Goal: Task Accomplishment & Management: Complete application form

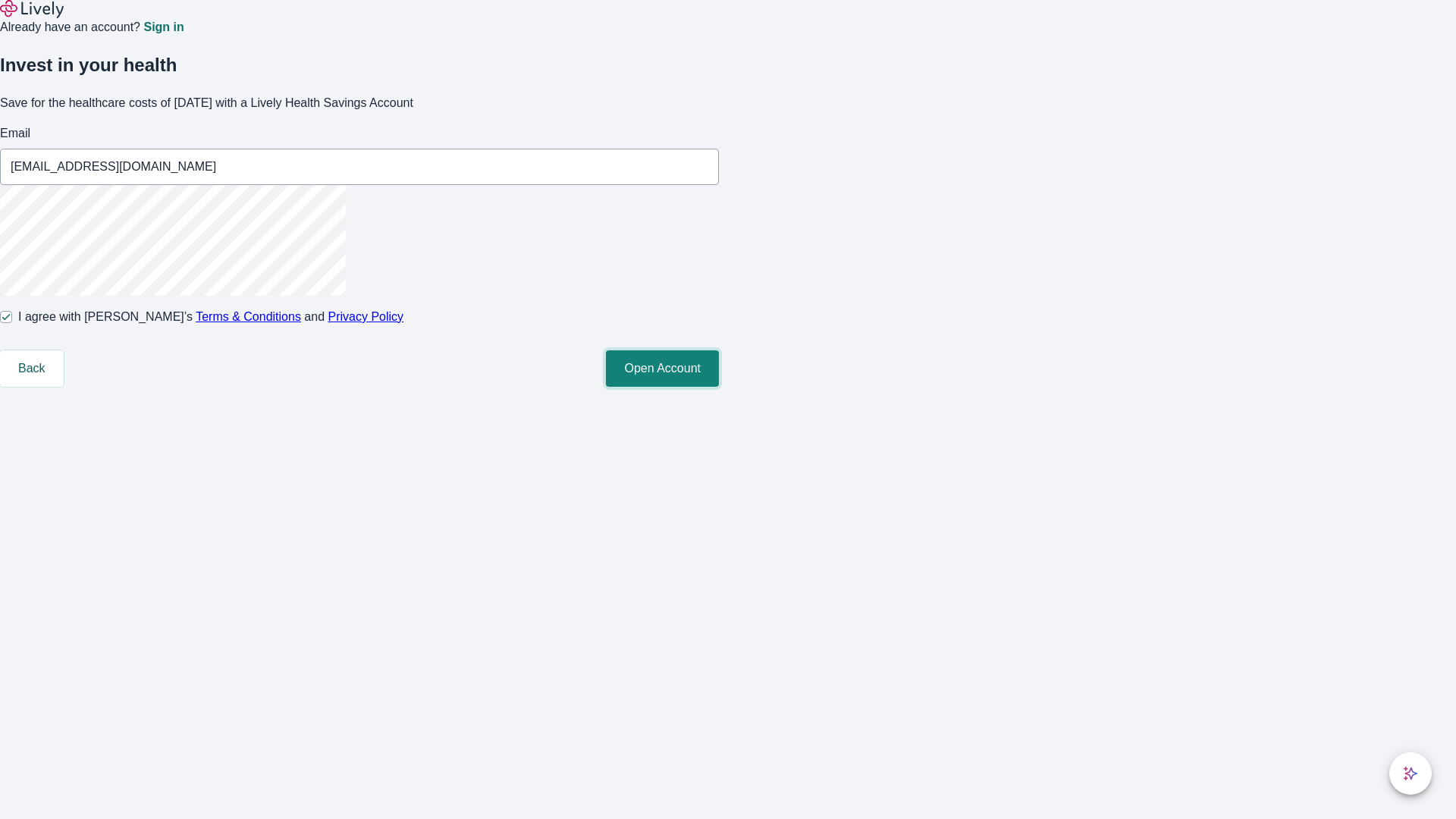
click at [719, 387] on button "Open Account" at bounding box center [663, 368] width 113 height 36
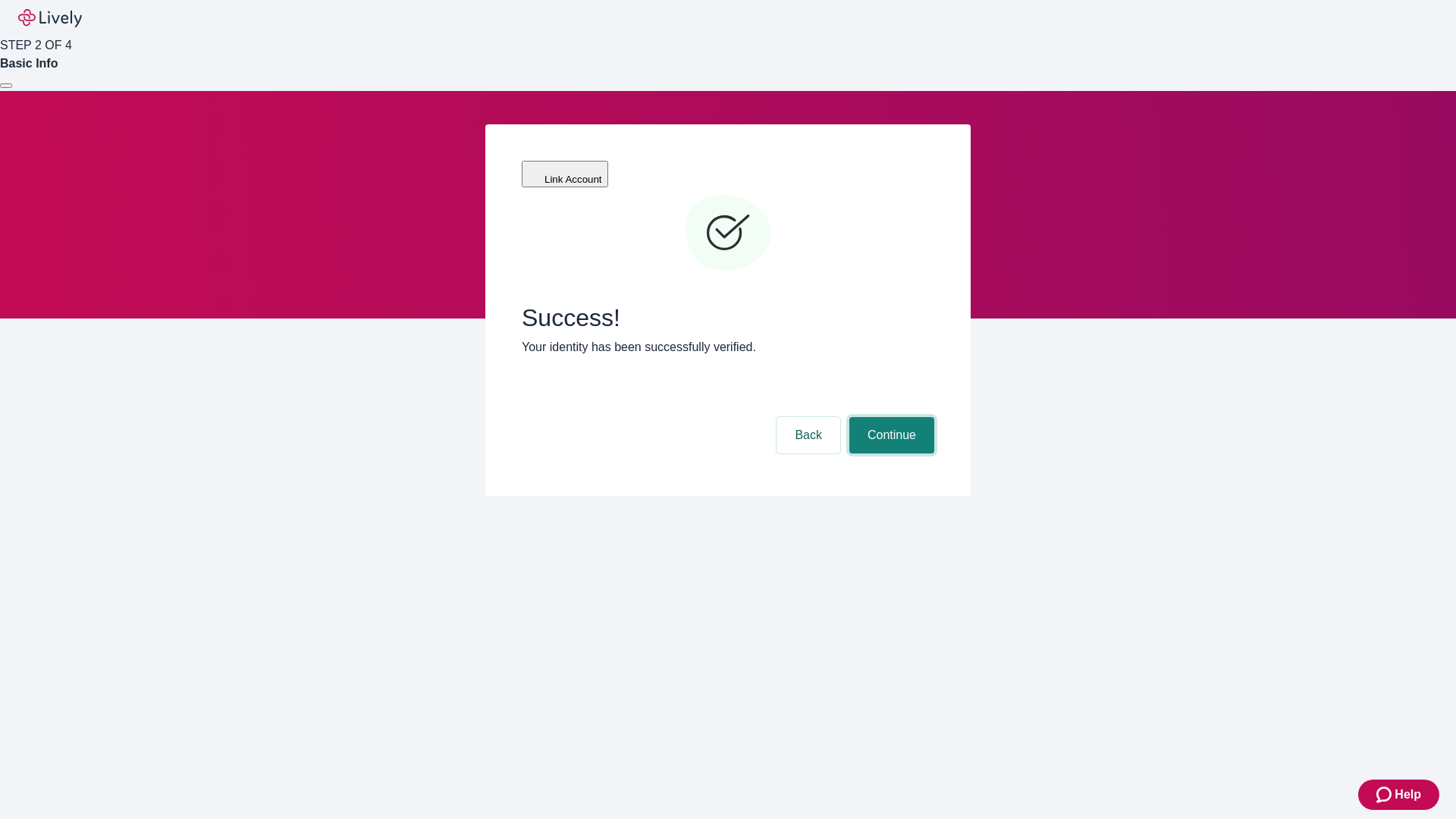
click at [889, 417] on button "Continue" at bounding box center [892, 435] width 85 height 36
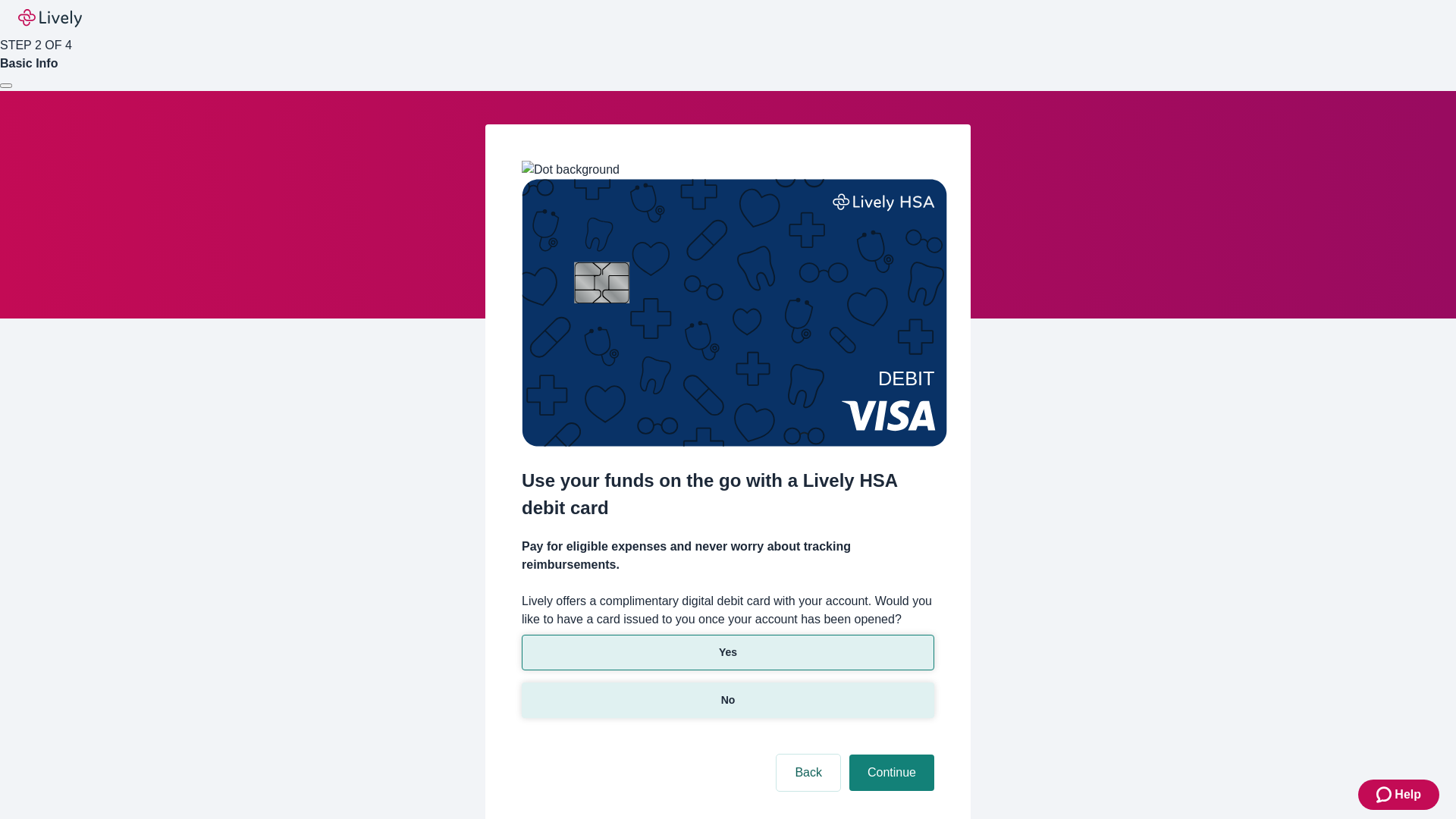
click at [727, 692] on p "No" at bounding box center [729, 700] width 15 height 16
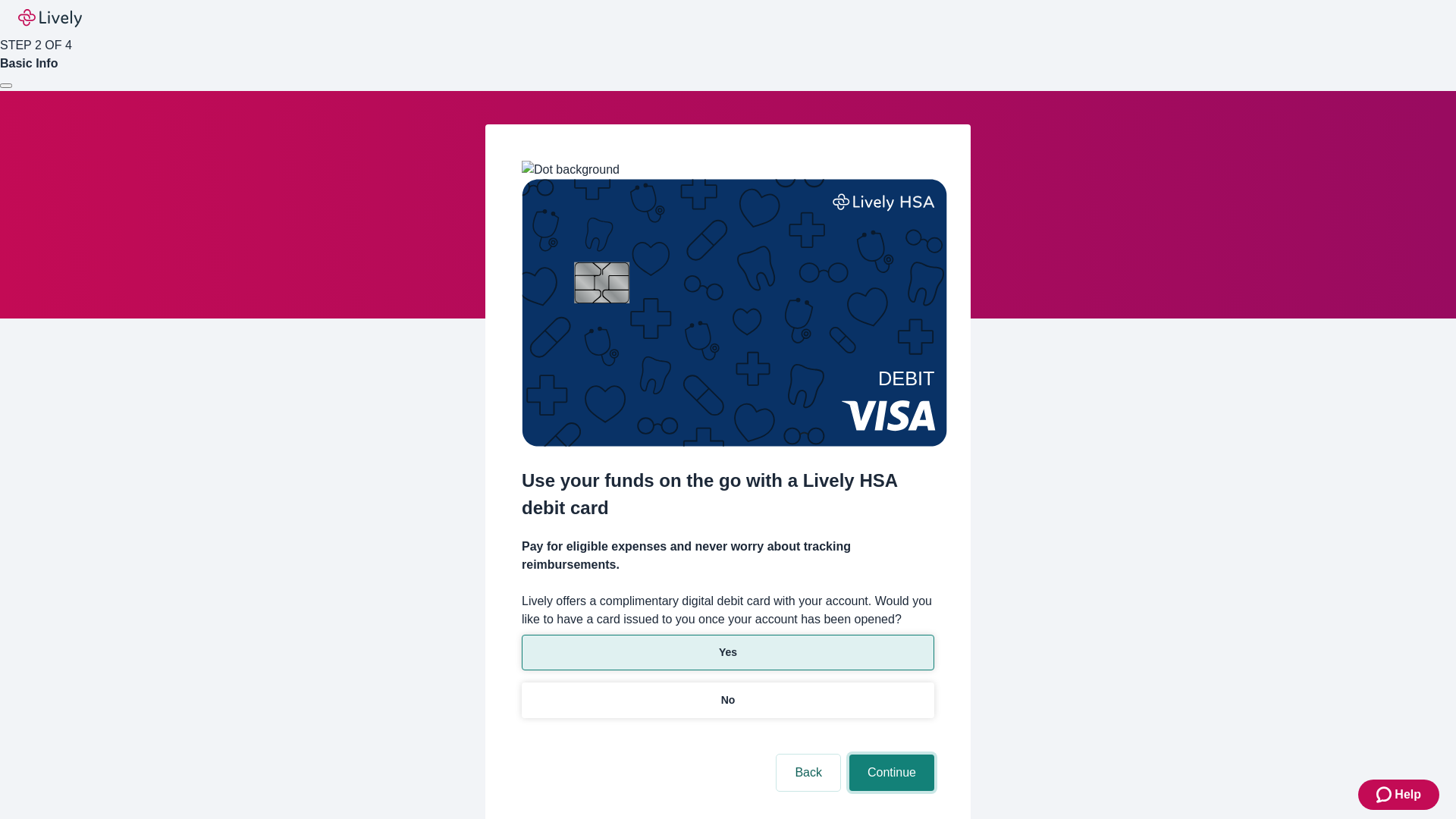
click at [889, 754] on button "Continue" at bounding box center [892, 772] width 85 height 36
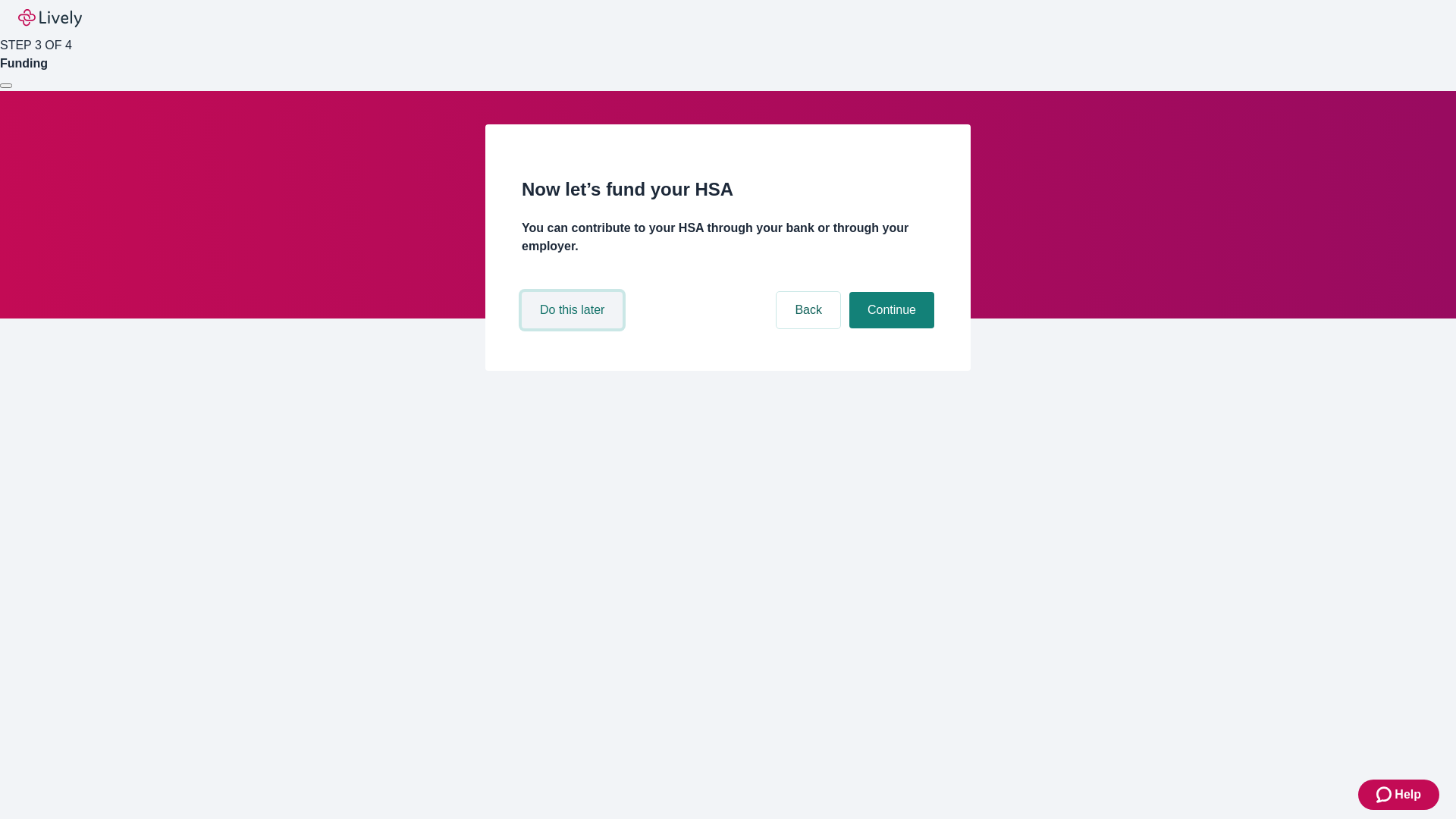
click at [574, 328] on button "Do this later" at bounding box center [572, 310] width 101 height 36
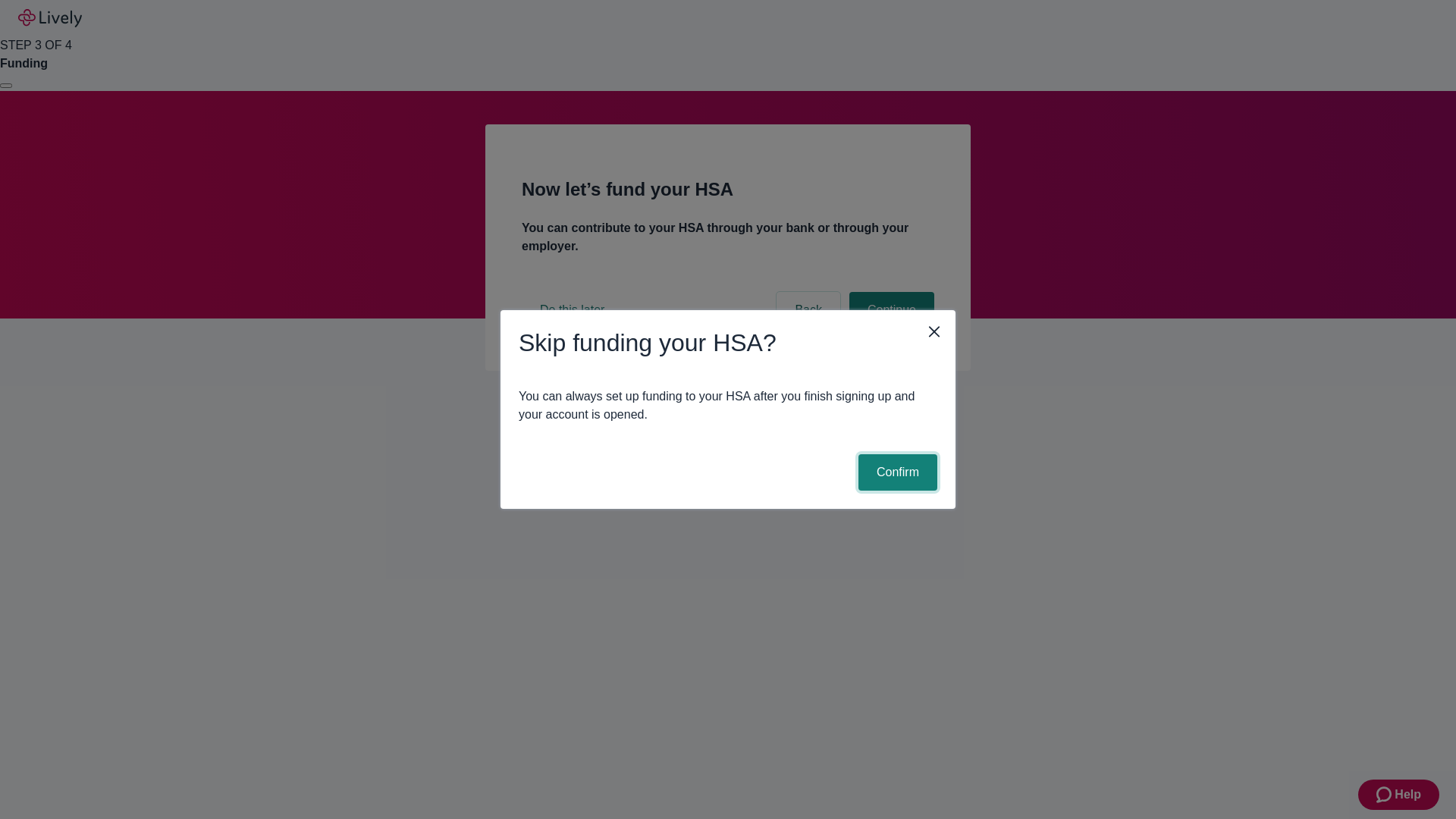
click at [896, 473] on button "Confirm" at bounding box center [898, 472] width 79 height 36
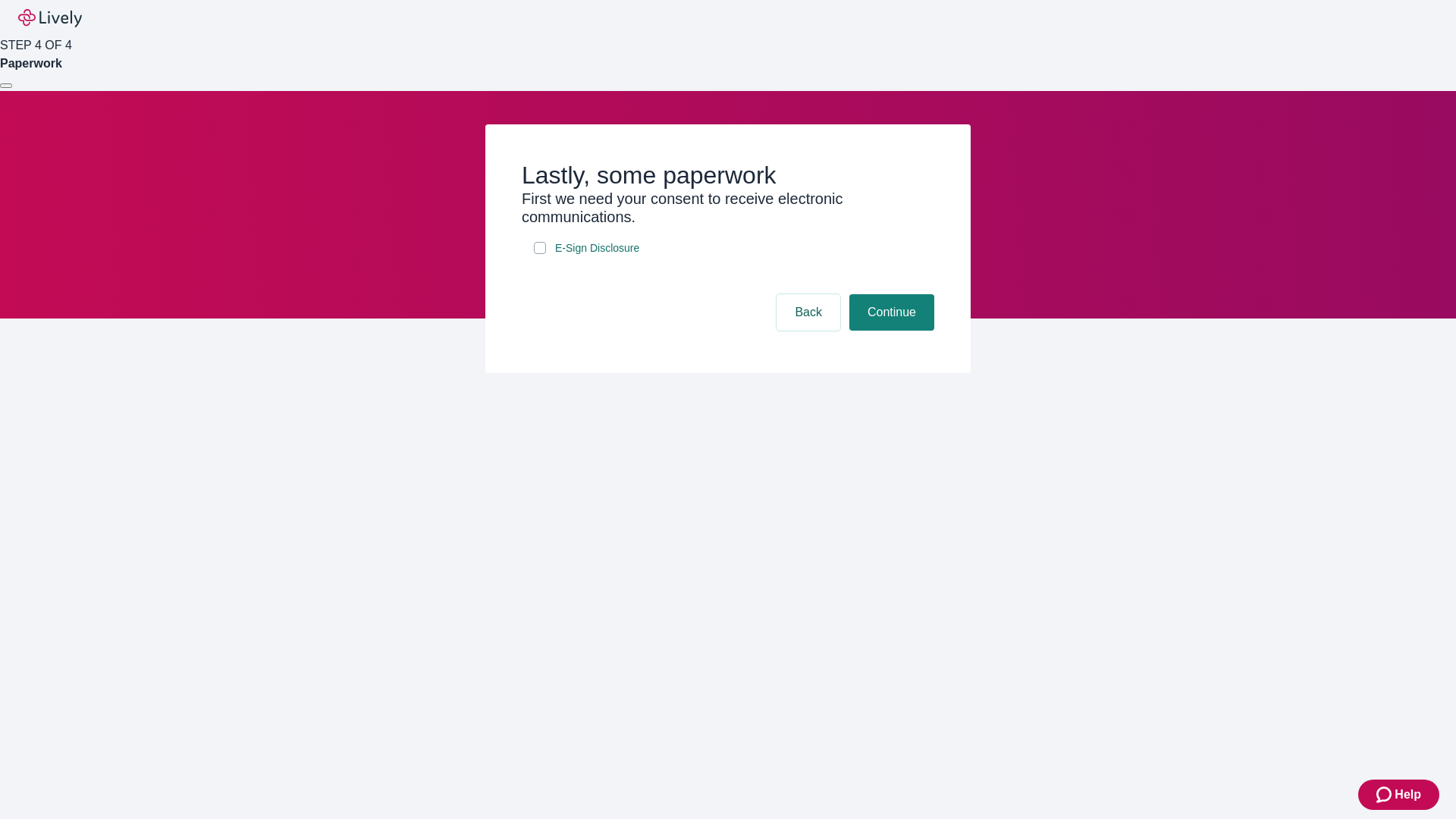
click at [540, 254] on input "E-Sign Disclosure" at bounding box center [540, 248] width 12 height 12
checkbox input "true"
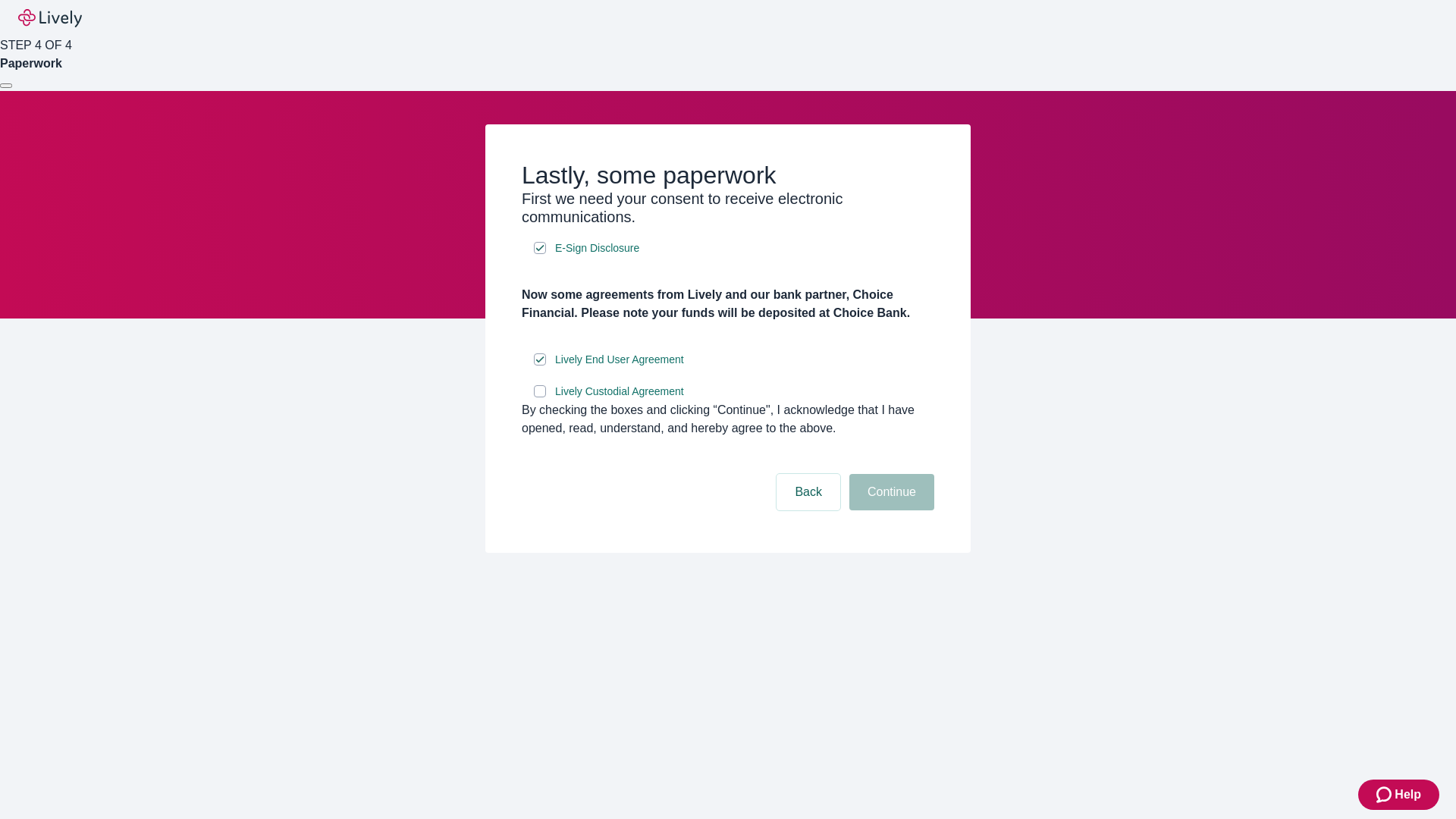
click at [540, 397] on input "Lively Custodial Agreement" at bounding box center [540, 391] width 12 height 12
checkbox input "true"
click at [889, 511] on button "Continue" at bounding box center [892, 491] width 85 height 36
